Goal: Information Seeking & Learning: Learn about a topic

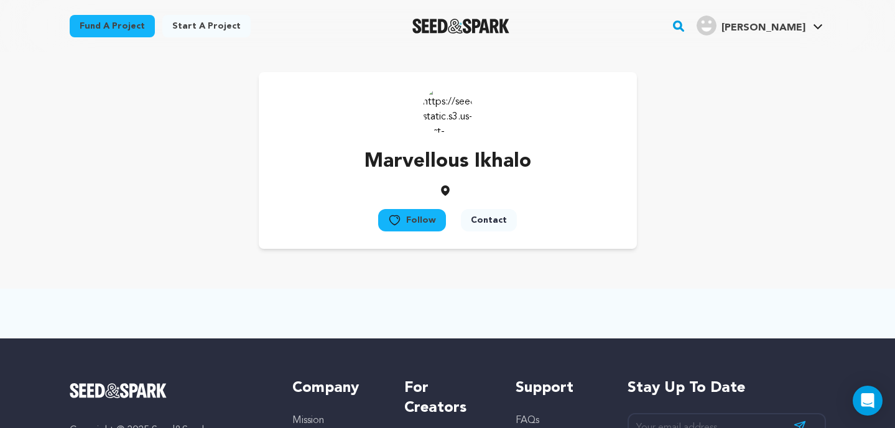
click at [406, 221] on button "Follow" at bounding box center [412, 220] width 68 height 22
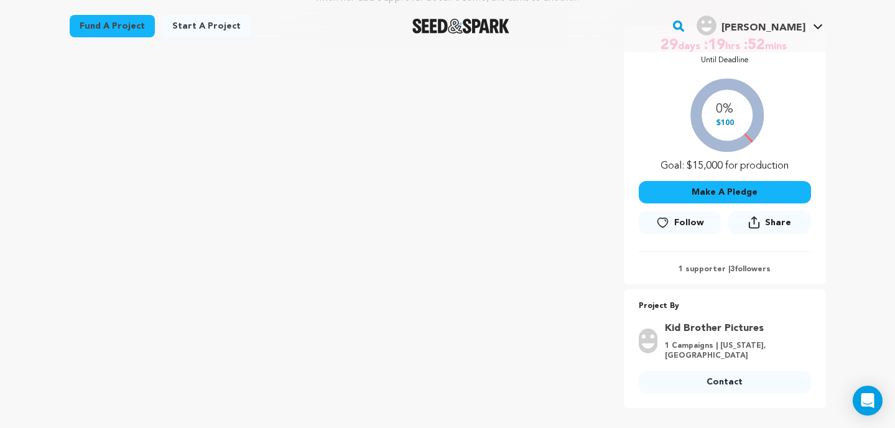
scroll to position [227, 0]
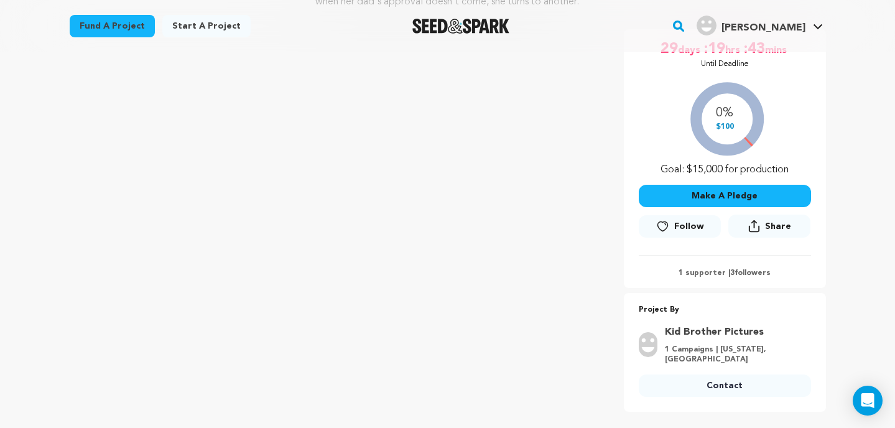
scroll to position [225, 0]
click at [482, 30] on img "Seed&Spark Homepage" at bounding box center [462, 26] width 98 height 15
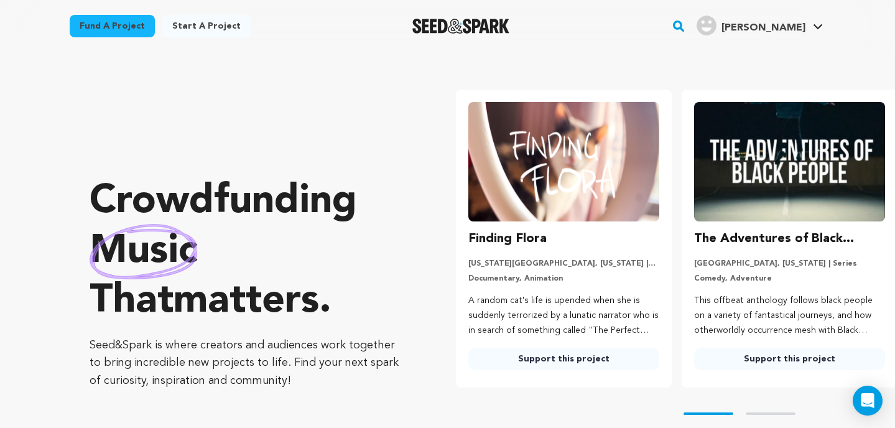
click at [686, 28] on rect "button" at bounding box center [678, 26] width 15 height 15
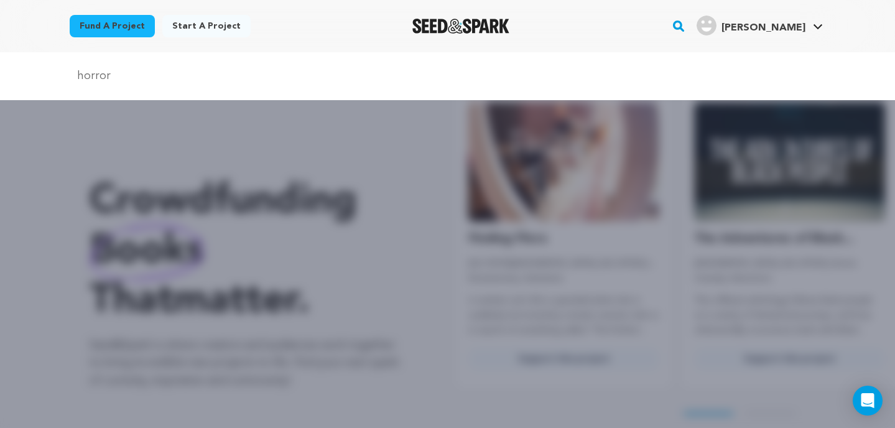
type input "horror"
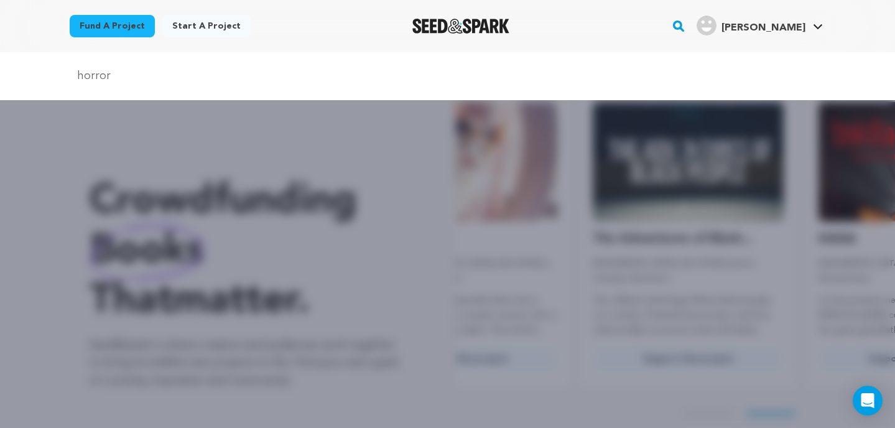
scroll to position [0, 205]
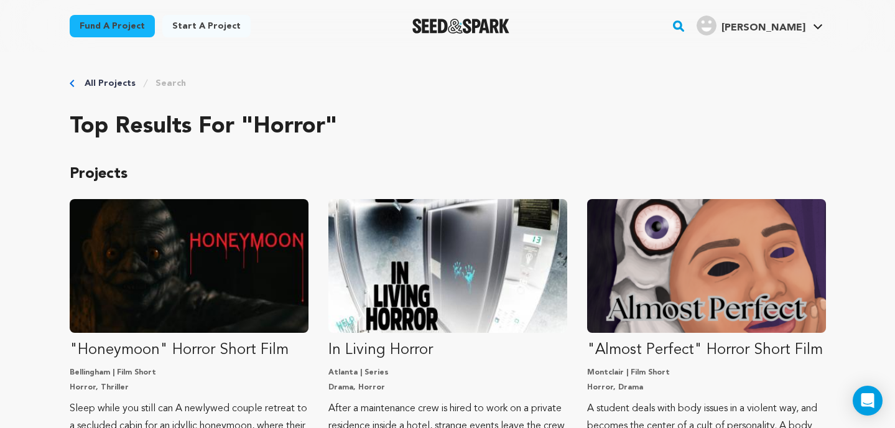
click at [686, 22] on rect "button" at bounding box center [678, 26] width 15 height 15
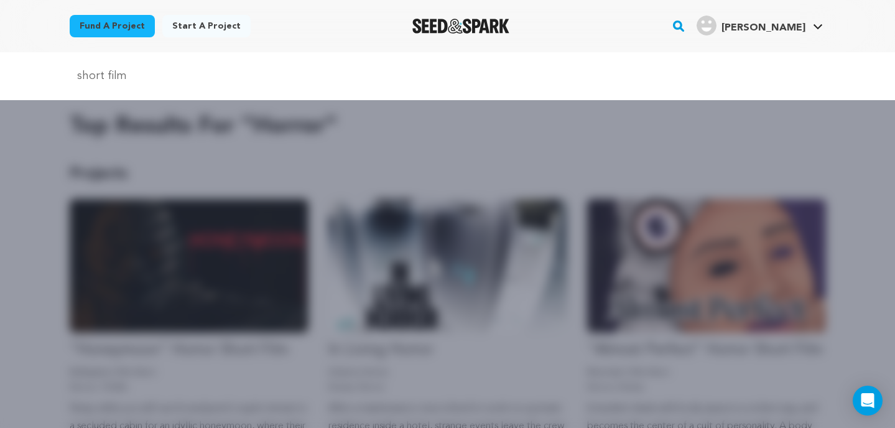
type input "short film"
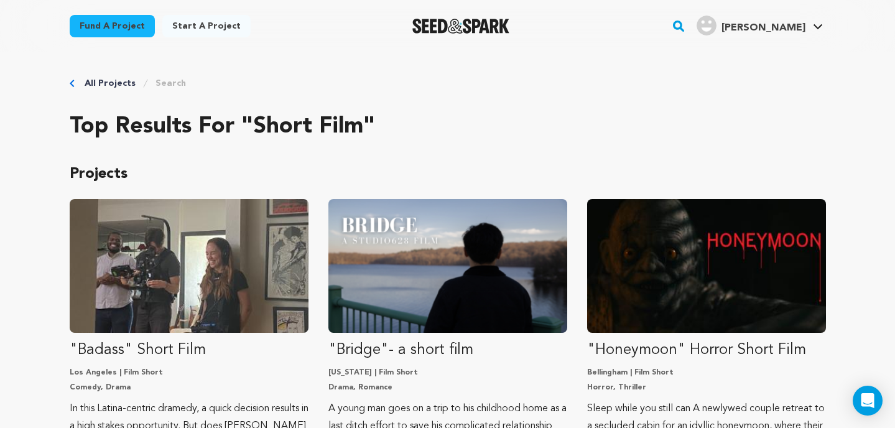
click at [686, 25] on rect "button" at bounding box center [678, 26] width 15 height 15
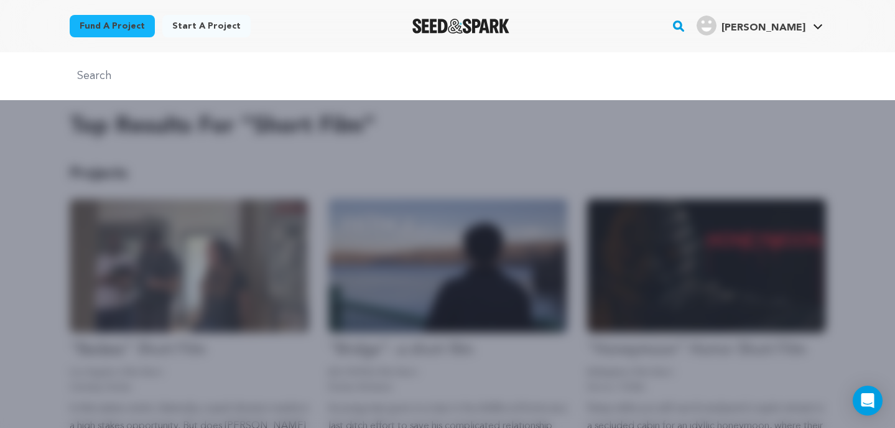
type input "short film horror"
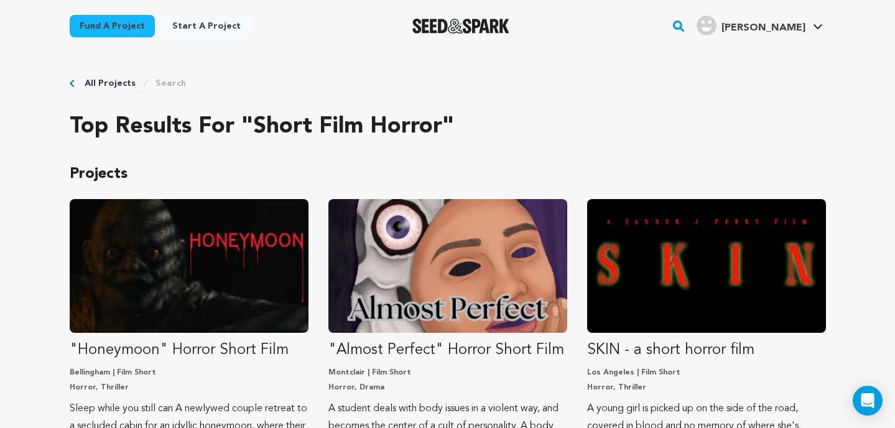
click at [686, 28] on rect "button" at bounding box center [678, 26] width 15 height 15
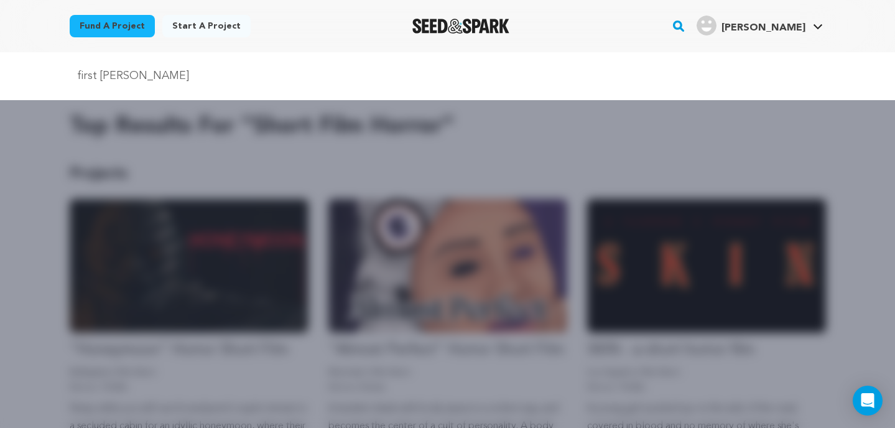
type input "first hunt"
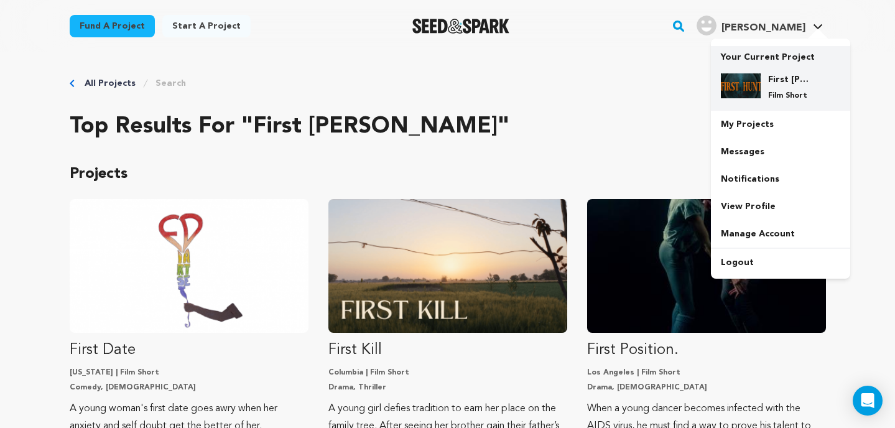
click at [780, 80] on h4 "First [PERSON_NAME]" at bounding box center [791, 79] width 45 height 12
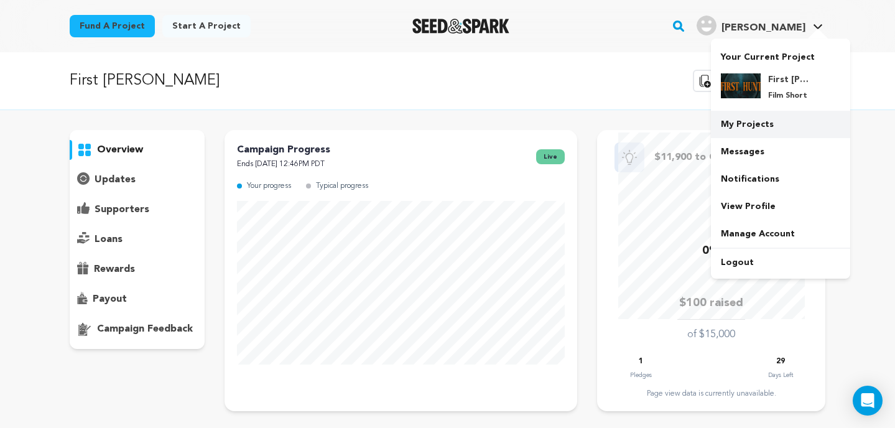
click at [739, 122] on link "My Projects" at bounding box center [780, 124] width 139 height 27
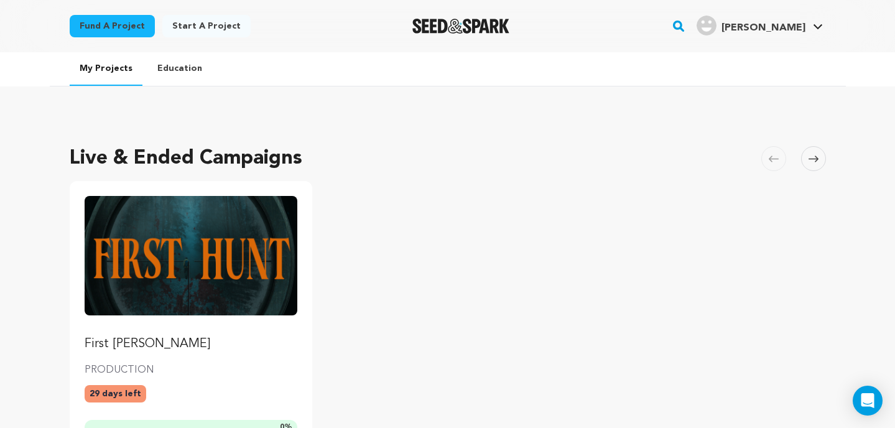
click at [273, 249] on img "Fund First Hunt" at bounding box center [191, 255] width 213 height 119
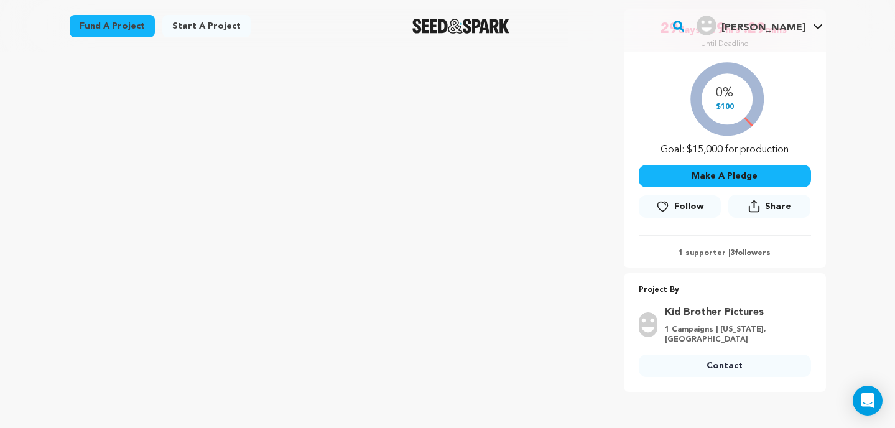
scroll to position [248, 0]
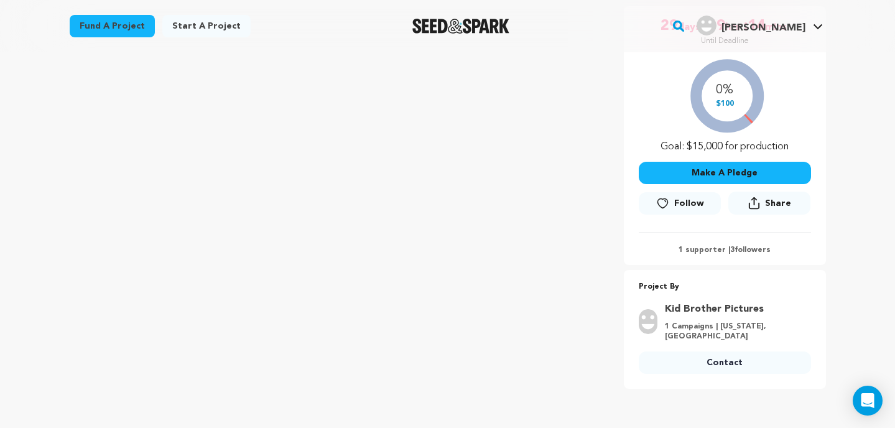
scroll to position [248, 0]
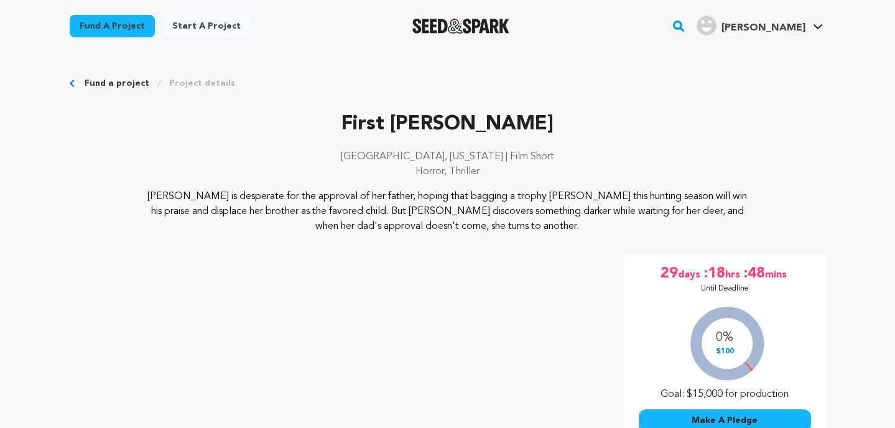
scroll to position [248, 0]
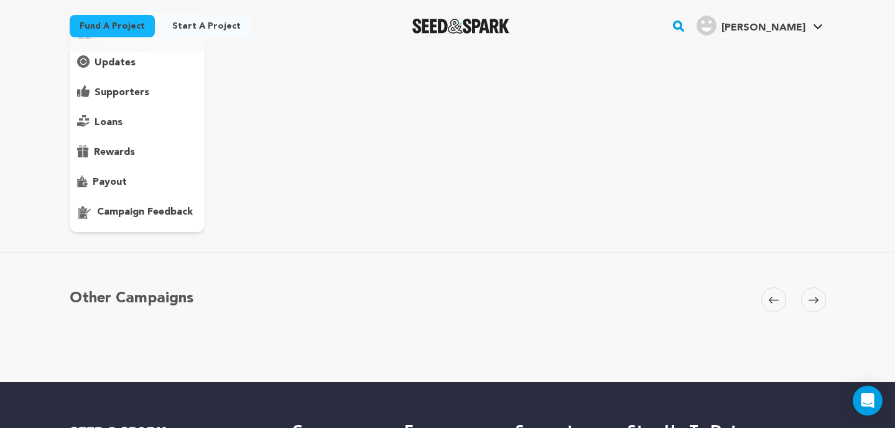
scroll to position [80, 0]
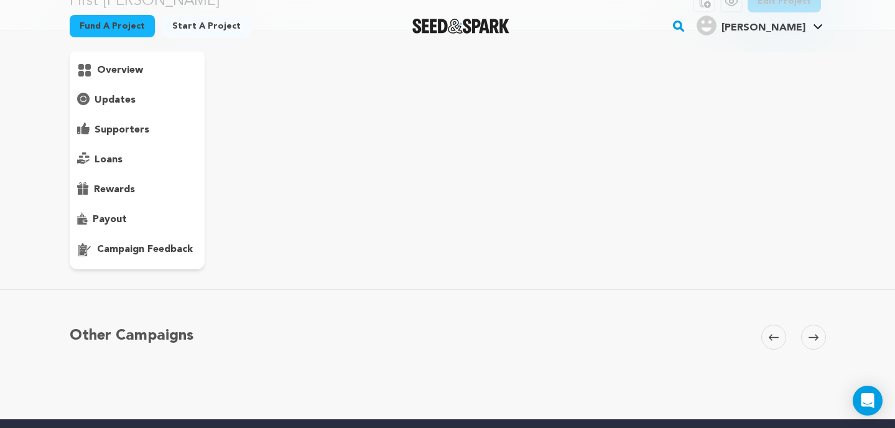
click at [167, 248] on p "campaign feedback" at bounding box center [145, 249] width 96 height 15
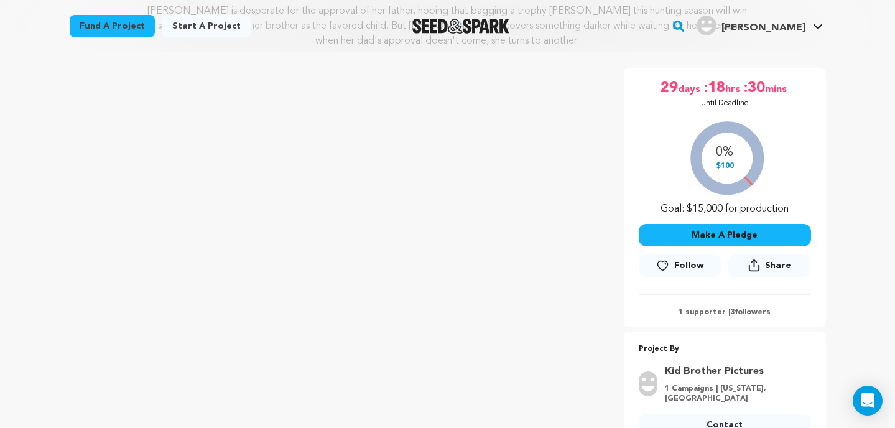
scroll to position [185, 0]
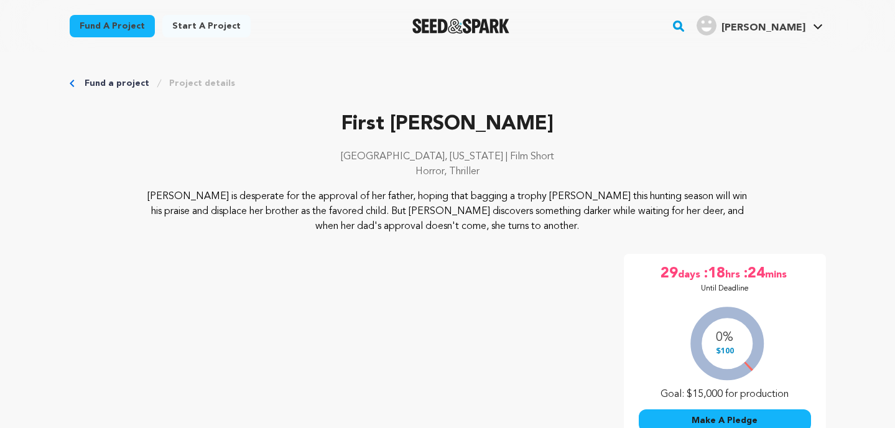
scroll to position [185, 0]
